Goal: Task Accomplishment & Management: Use online tool/utility

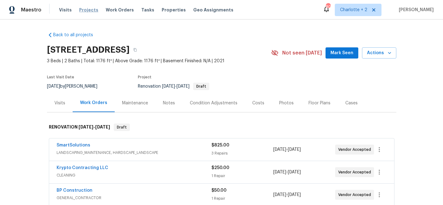
click at [81, 9] on span "Projects" at bounding box center [88, 10] width 19 height 6
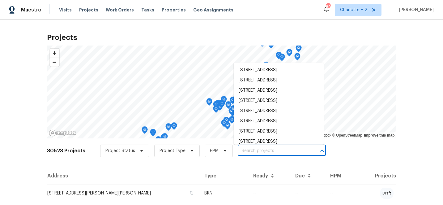
click at [242, 150] on input "text" at bounding box center [273, 151] width 71 height 10
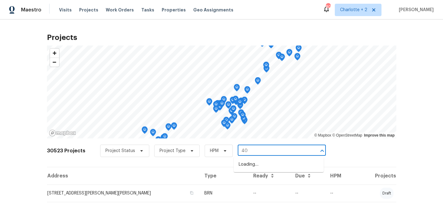
type input "4"
type input "2"
type input "3012 s m"
click at [257, 170] on li "[STREET_ADDRESS]" at bounding box center [279, 164] width 90 height 10
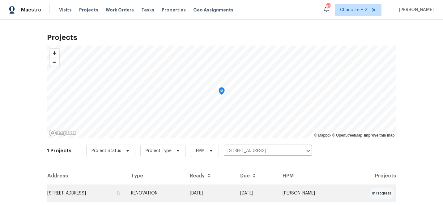
click at [270, 189] on td "[DATE]" at bounding box center [256, 192] width 42 height 17
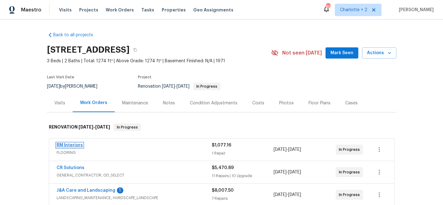
click at [69, 144] on link "RM Interiors" at bounding box center [70, 145] width 26 height 4
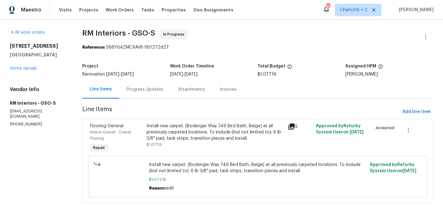
click at [135, 91] on div "Progress Updates" at bounding box center [145, 89] width 37 height 6
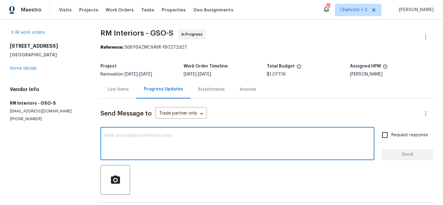
click at [170, 149] on textarea at bounding box center [237, 144] width 267 height 22
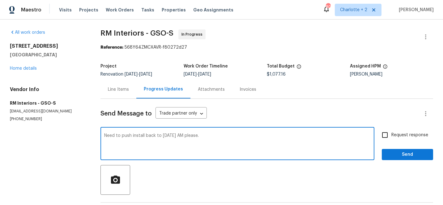
type textarea "Need to push install back to [DATE] AM please."
click at [389, 138] on input "Request response" at bounding box center [385, 134] width 13 height 13
checkbox input "true"
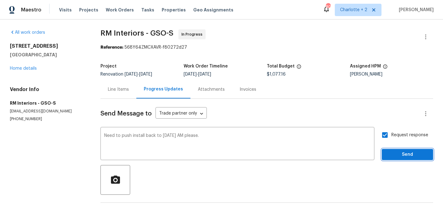
click at [400, 156] on span "Send" at bounding box center [407, 155] width 41 height 8
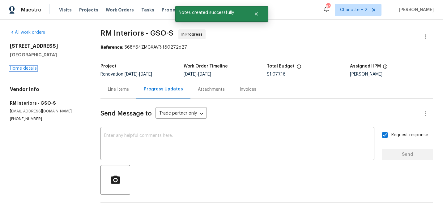
click at [29, 68] on link "Home details" at bounding box center [23, 68] width 27 height 4
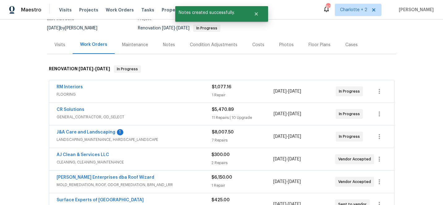
scroll to position [60, 0]
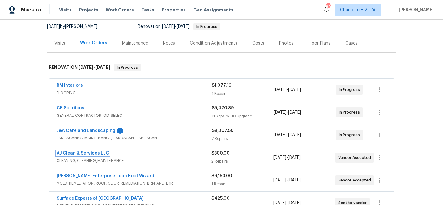
click at [67, 151] on link "AJ Clean & Services LLC" at bounding box center [83, 153] width 53 height 4
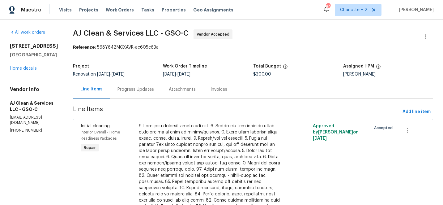
click at [148, 88] on div "Progress Updates" at bounding box center [136, 89] width 37 height 6
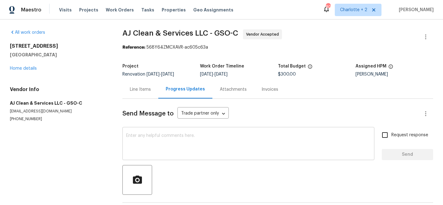
click at [146, 137] on textarea at bounding box center [248, 144] width 245 height 22
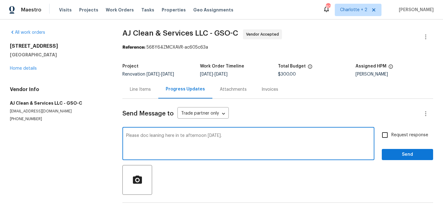
click at [147, 135] on textarea "Please doc leaning here in te afternoon [DATE]." at bounding box center [248, 144] width 245 height 22
click at [244, 136] on textarea "Please do the cleaning here in te afternoon [DATE]." at bounding box center [248, 144] width 245 height 22
type textarea "Please do the cleaning here in te afternoon [DATE]. Carpet install is in the AM…"
click at [385, 134] on input "Request response" at bounding box center [385, 134] width 13 height 13
checkbox input "true"
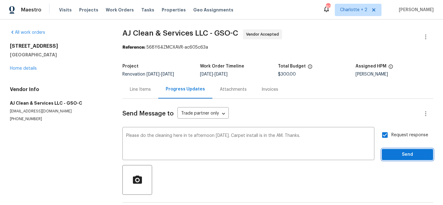
click at [402, 152] on span "Send" at bounding box center [407, 155] width 41 height 8
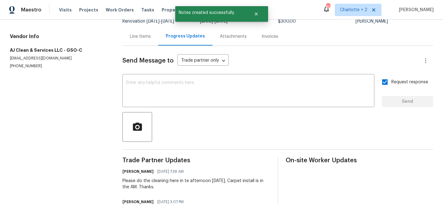
scroll to position [55, 0]
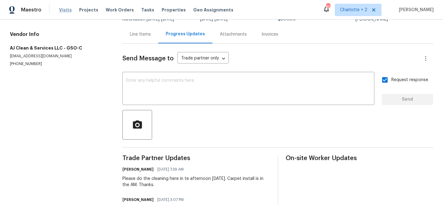
click at [64, 9] on span "Visits" at bounding box center [65, 10] width 13 height 6
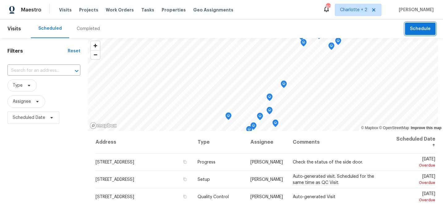
click at [423, 34] on button "Schedule" at bounding box center [420, 29] width 31 height 13
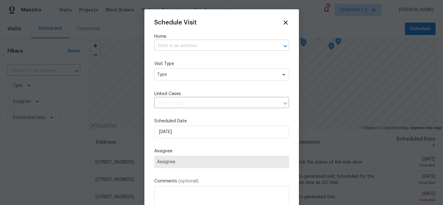
click at [198, 47] on input "text" at bounding box center [213, 46] width 118 height 10
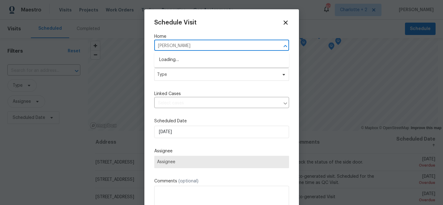
type input "chadm"
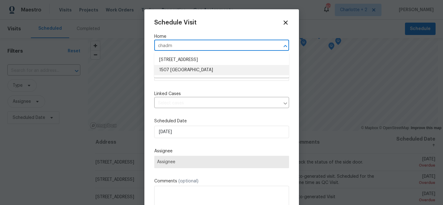
click at [211, 69] on li "1507 [GEOGRAPHIC_DATA]" at bounding box center [221, 70] width 135 height 10
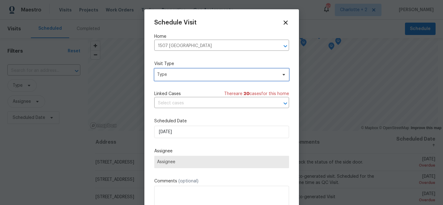
click at [213, 78] on span "Type" at bounding box center [221, 74] width 135 height 12
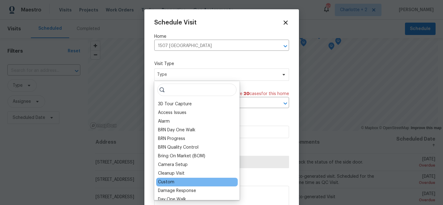
click at [167, 182] on div "Custom" at bounding box center [166, 182] width 16 height 6
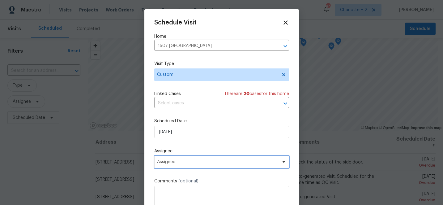
click at [192, 162] on span "Assignee" at bounding box center [217, 161] width 121 height 5
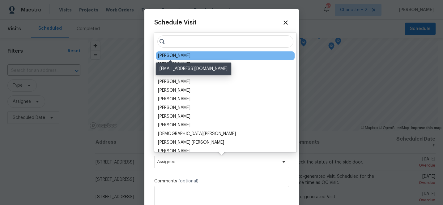
click at [177, 55] on div "[PERSON_NAME]" at bounding box center [174, 56] width 32 height 6
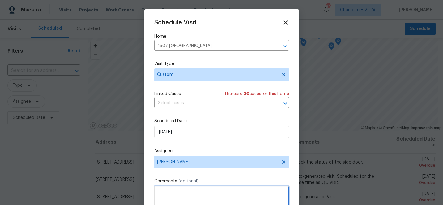
click at [175, 200] on textarea at bounding box center [221, 198] width 135 height 25
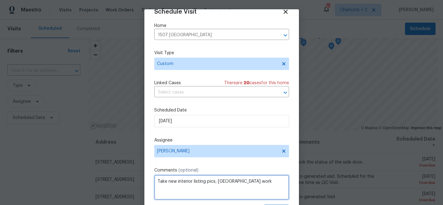
click at [226, 182] on textarea "Take new interior listing pics, [GEOGRAPHIC_DATA] work" at bounding box center [221, 187] width 135 height 25
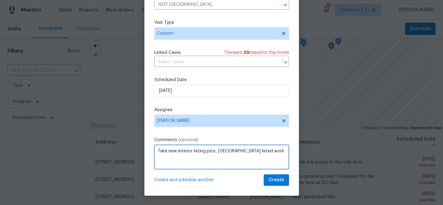
type textarea "Take new interior listing pics, [GEOGRAPHIC_DATA] listed work"
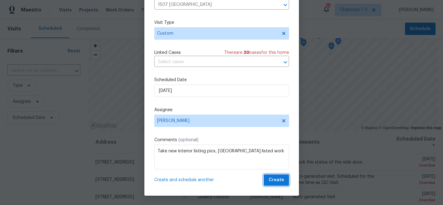
click at [281, 181] on span "Create" at bounding box center [276, 180] width 15 height 8
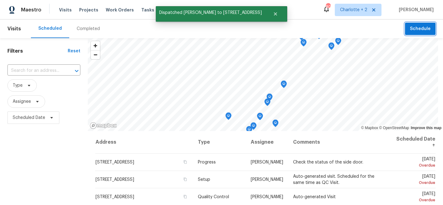
scroll to position [0, 0]
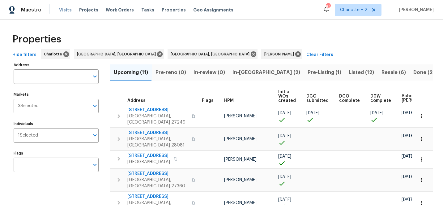
scroll to position [0, 78]
